Goal: Find specific page/section: Find specific page/section

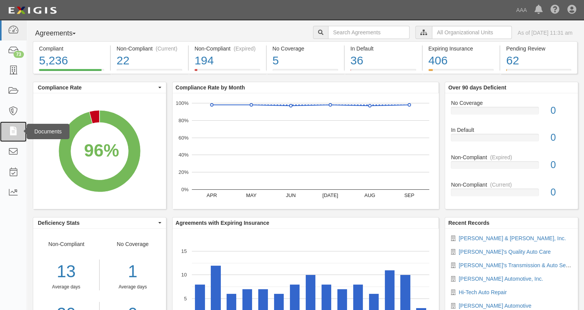
click at [9, 130] on icon at bounding box center [13, 131] width 11 height 9
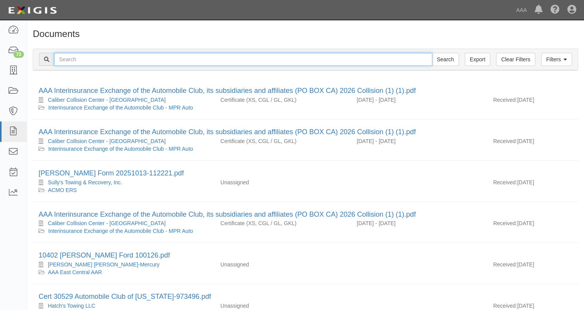
click at [138, 62] on input "text" at bounding box center [243, 59] width 378 height 13
type input "circle m"
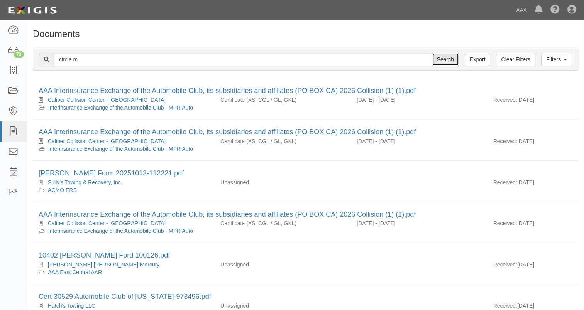
click at [437, 63] on input "Search" at bounding box center [445, 59] width 27 height 13
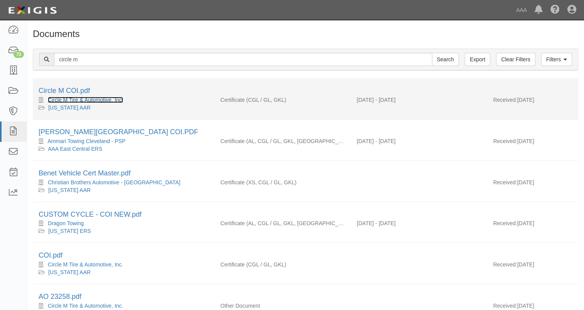
click at [86, 100] on link "Circle M Tire & Automotive, Inc." at bounding box center [85, 100] width 75 height 6
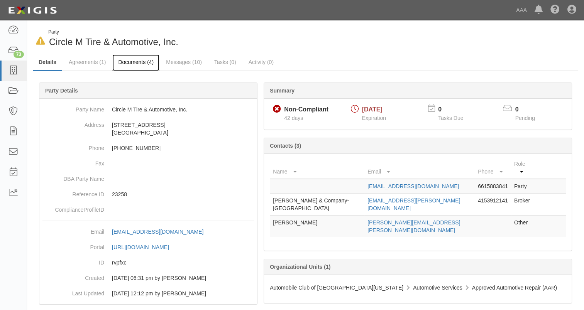
click at [134, 62] on link "Documents (4)" at bounding box center [135, 62] width 47 height 17
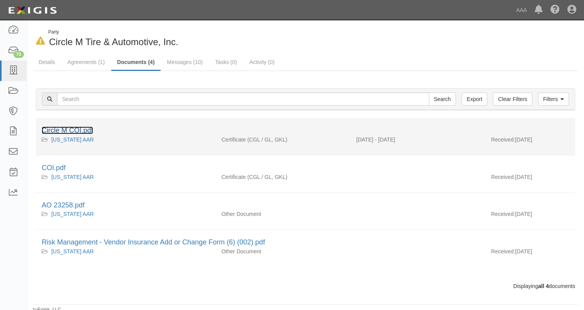
click at [81, 130] on link "Circle M COI.pdf" at bounding box center [67, 131] width 51 height 8
